Goal: Task Accomplishment & Management: Complete application form

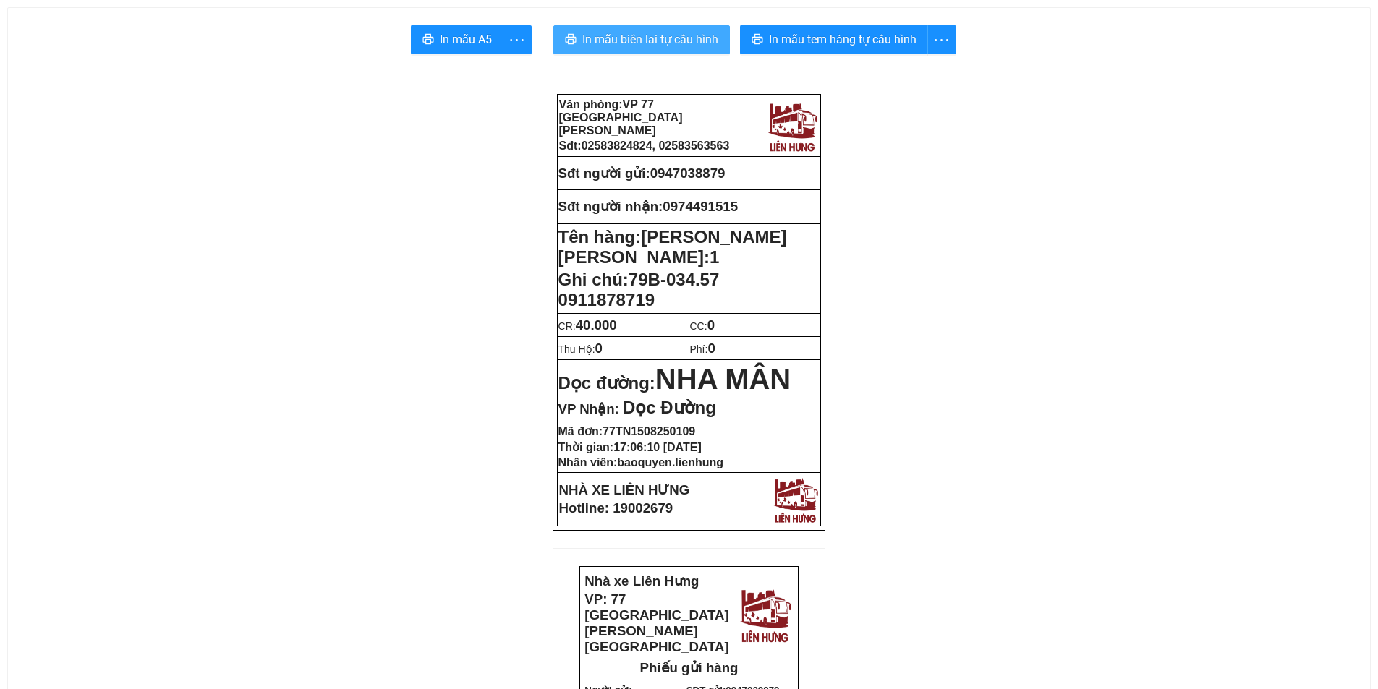
click at [655, 41] on span "In mẫu biên lai tự cấu hình" at bounding box center [650, 39] width 136 height 18
click at [656, 41] on span "In mẫu biên lai tự cấu hình" at bounding box center [650, 39] width 136 height 18
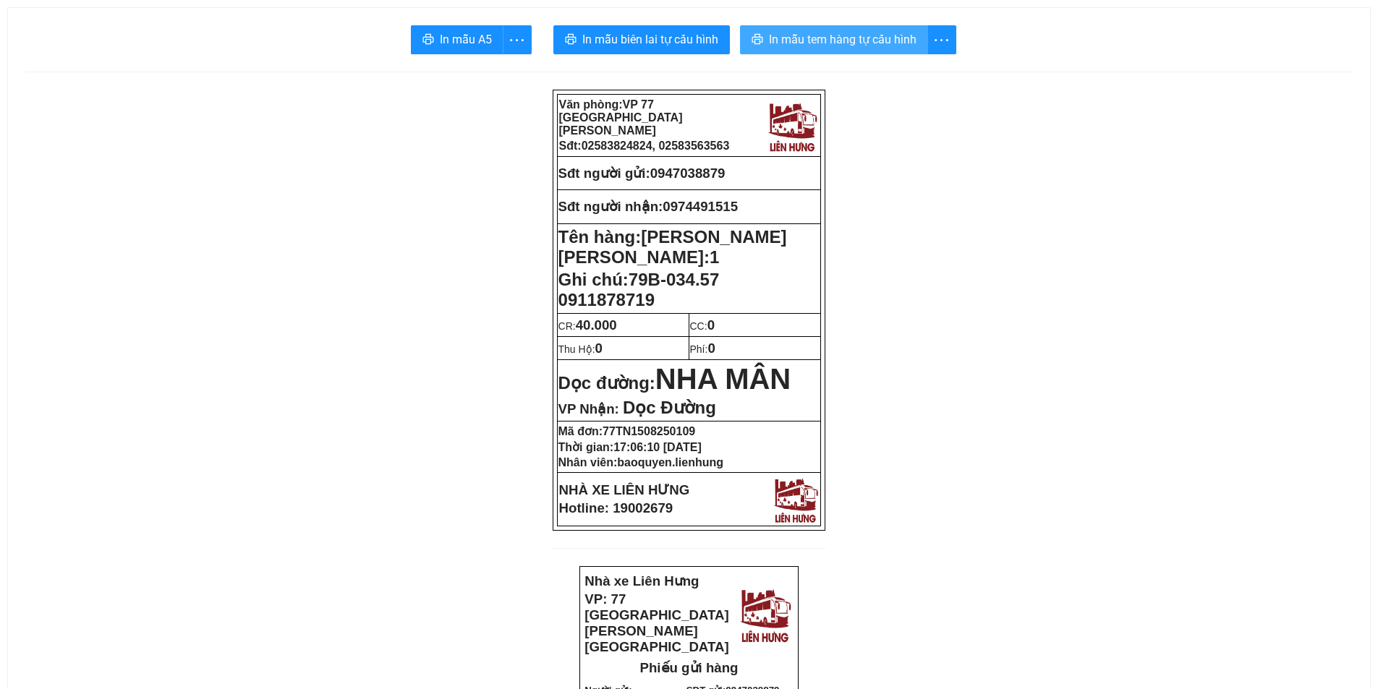
click at [877, 42] on span "In mẫu tem hàng tự cấu hình" at bounding box center [843, 39] width 148 height 18
drag, startPoint x: 658, startPoint y: 163, endPoint x: 732, endPoint y: 169, distance: 74.1
click at [737, 169] on p "Sđt người gửi: 0947038879" at bounding box center [689, 174] width 262 height 16
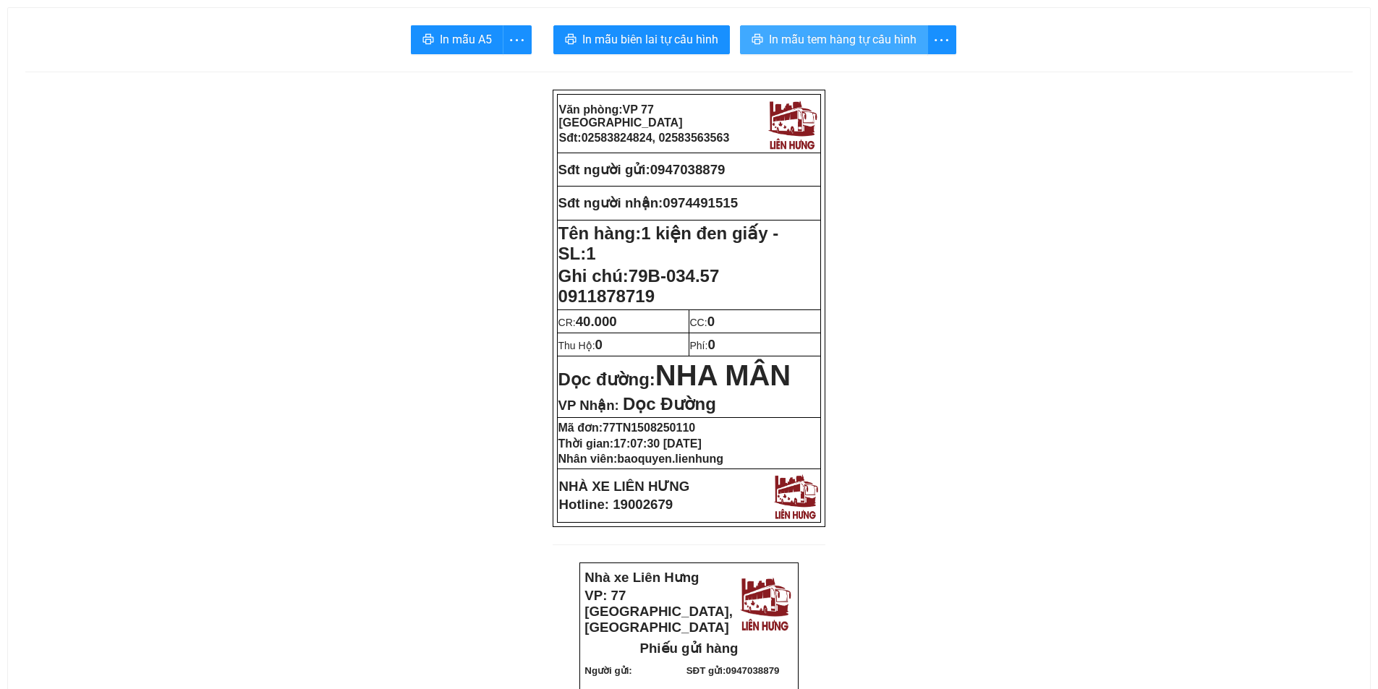
click at [843, 31] on span "In mẫu tem hàng tự cấu hình" at bounding box center [843, 39] width 148 height 18
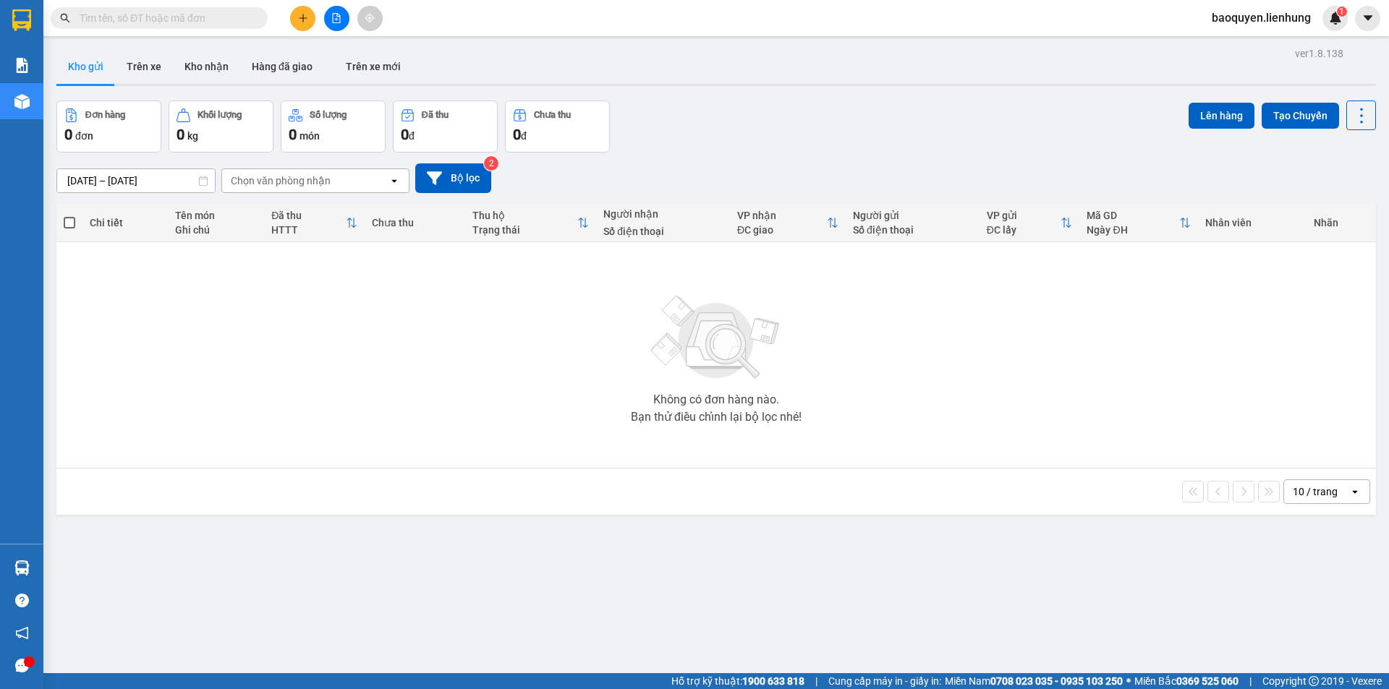
click at [186, 17] on input "text" at bounding box center [165, 18] width 171 height 16
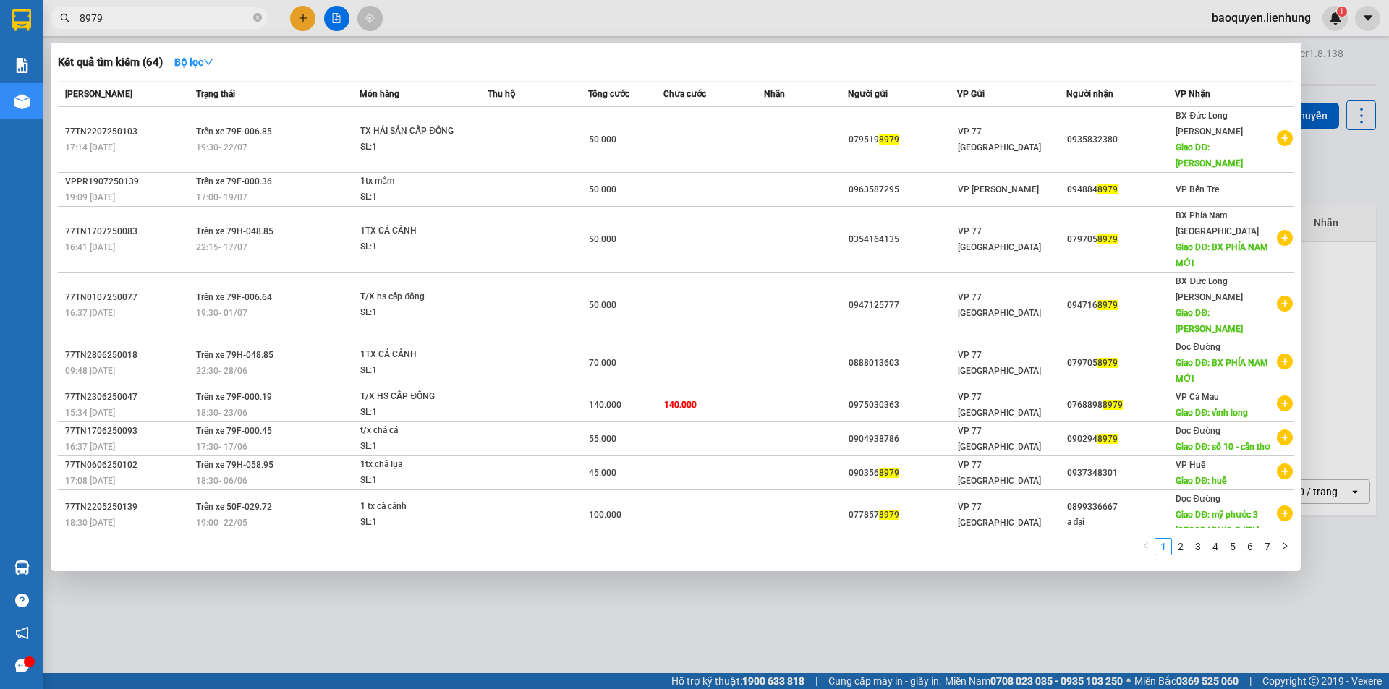
click at [179, 12] on input "8979" at bounding box center [165, 18] width 171 height 16
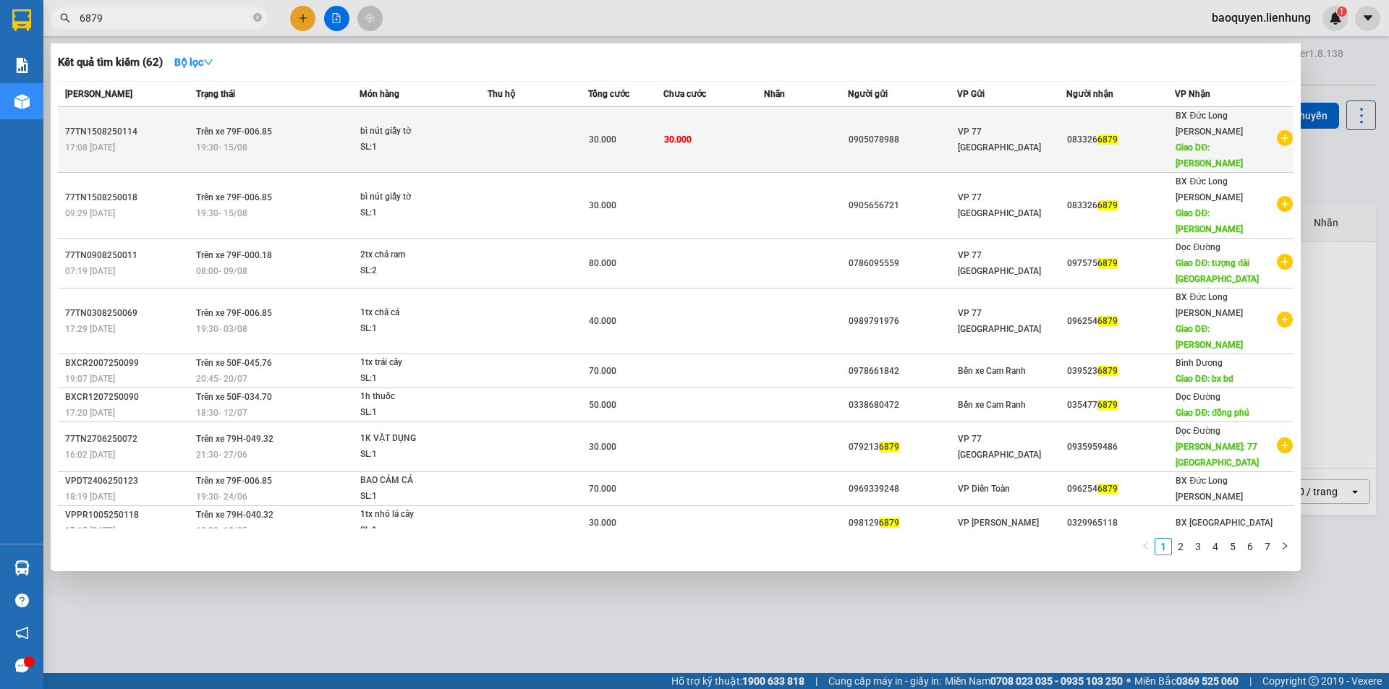
type input "6879"
click at [304, 115] on td "Trên xe 79F-006.85 19:30 - 15/08" at bounding box center [276, 140] width 168 height 66
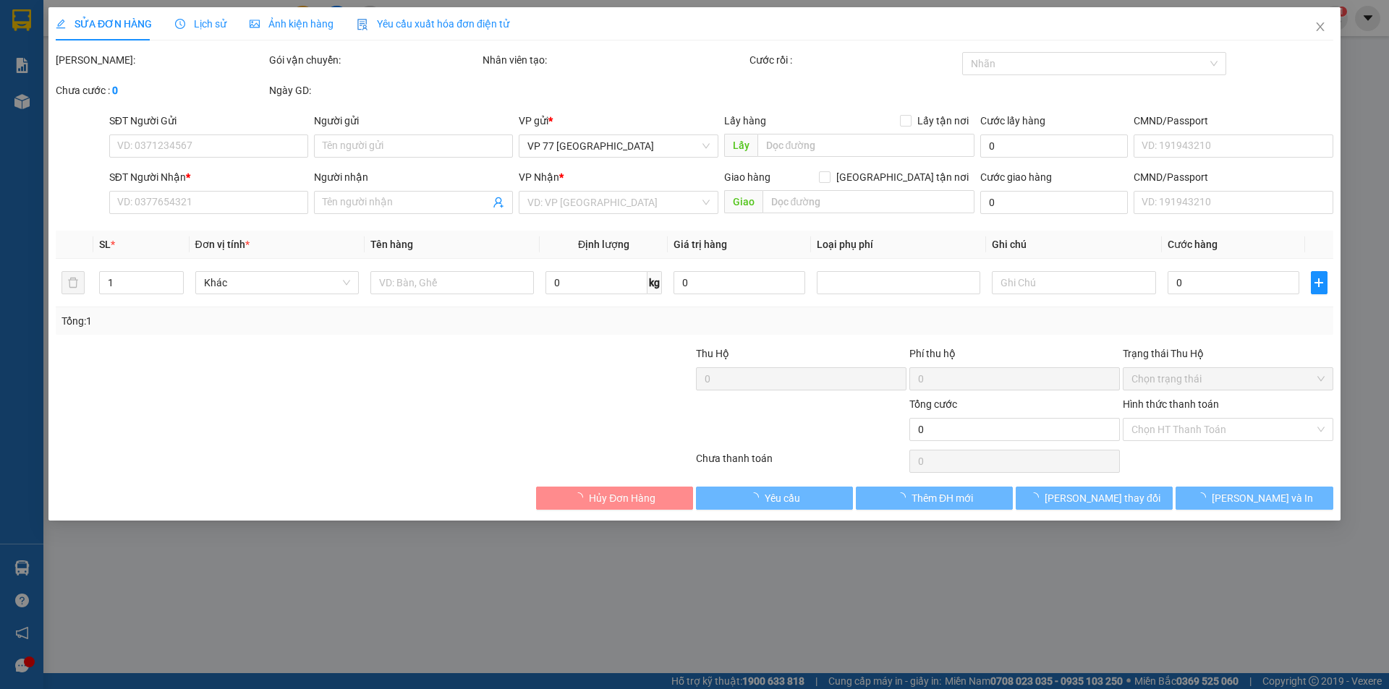
type input "0905078988"
type input "0833266879"
type input "GIA LAI"
type input "30.000"
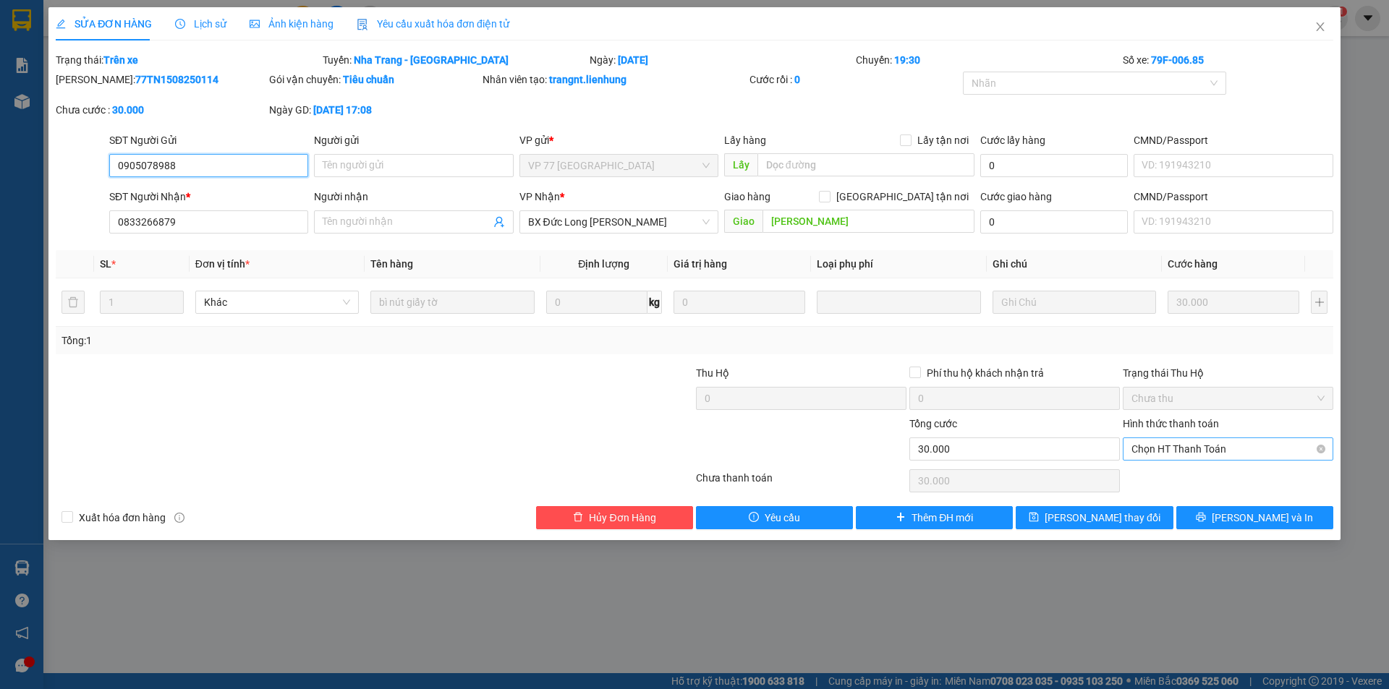
click at [1161, 447] on span "Chọn HT Thanh Toán" at bounding box center [1227, 449] width 193 height 22
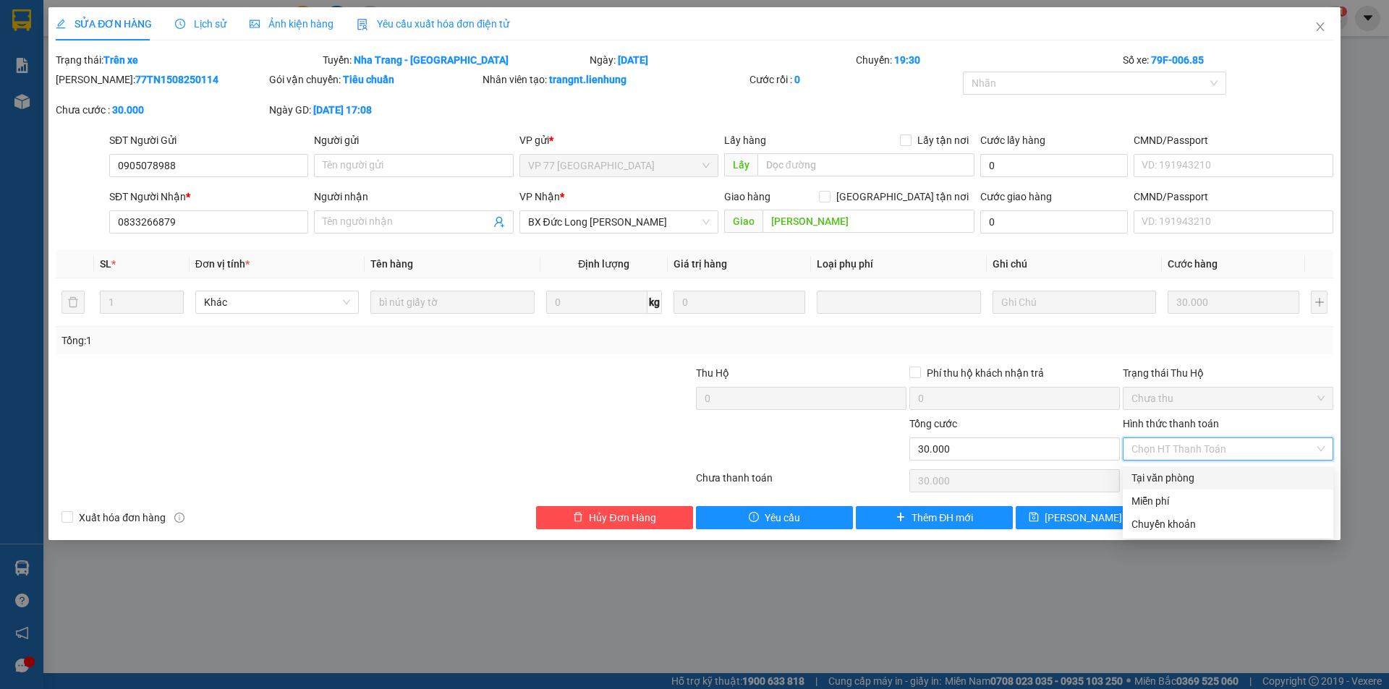
click at [1175, 480] on div "Tại văn phòng" at bounding box center [1227, 478] width 193 height 16
type input "0"
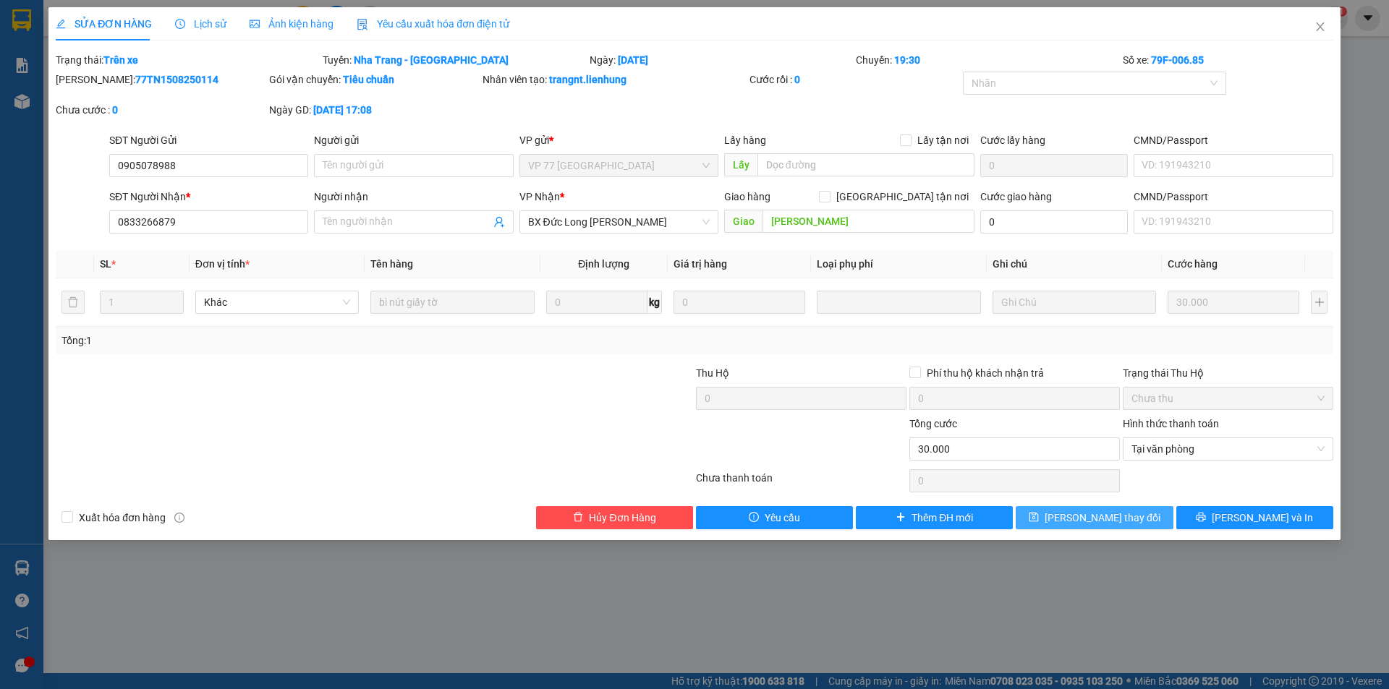
click at [1119, 522] on span "Lưu thay đổi" at bounding box center [1102, 518] width 116 height 16
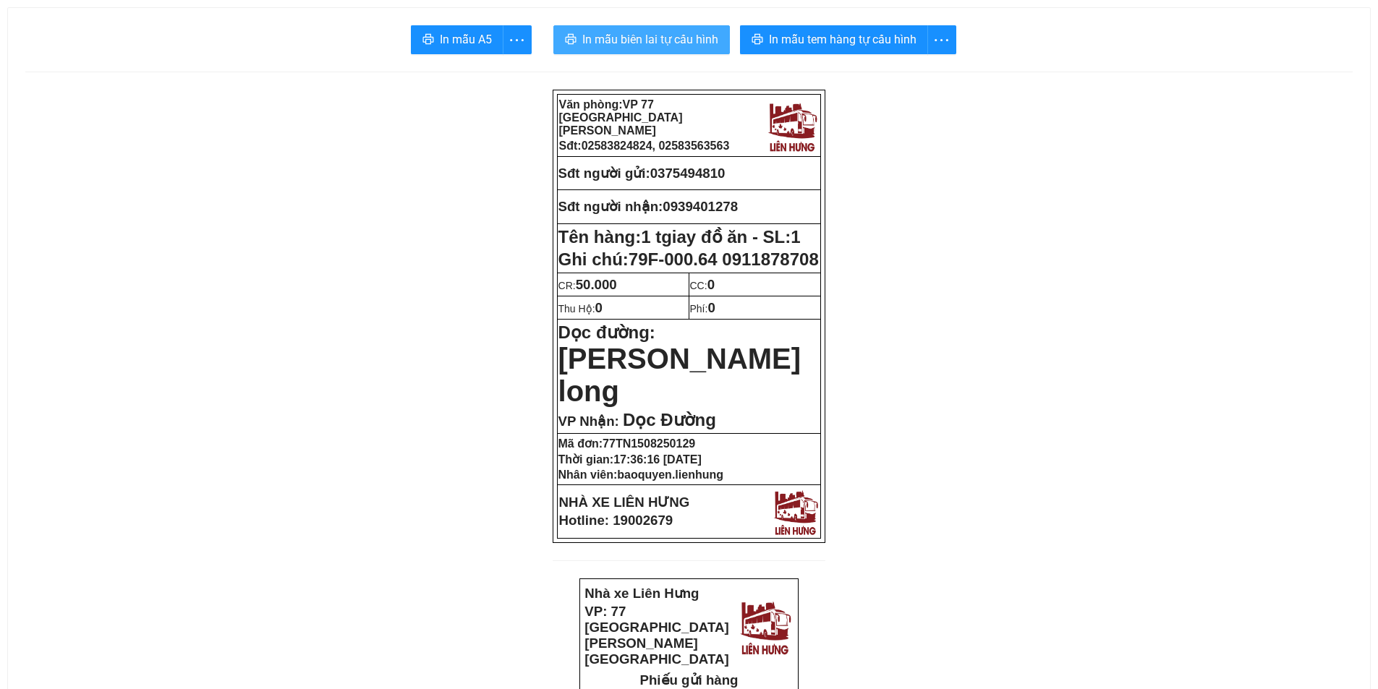
click at [602, 38] on span "In mẫu biên lai tự cấu hình" at bounding box center [650, 39] width 136 height 18
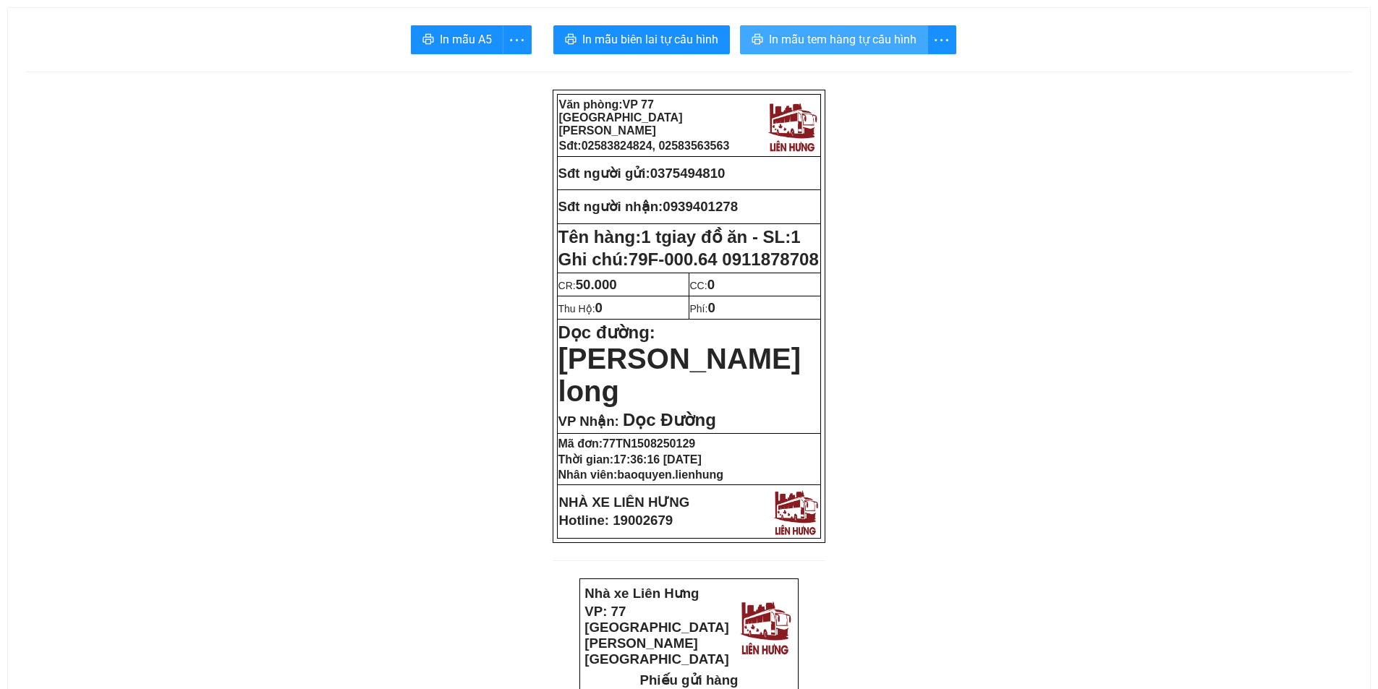
click at [878, 36] on span "In mẫu tem hàng tự cấu hình" at bounding box center [843, 39] width 148 height 18
